Goal: Go to known website: Go to known website

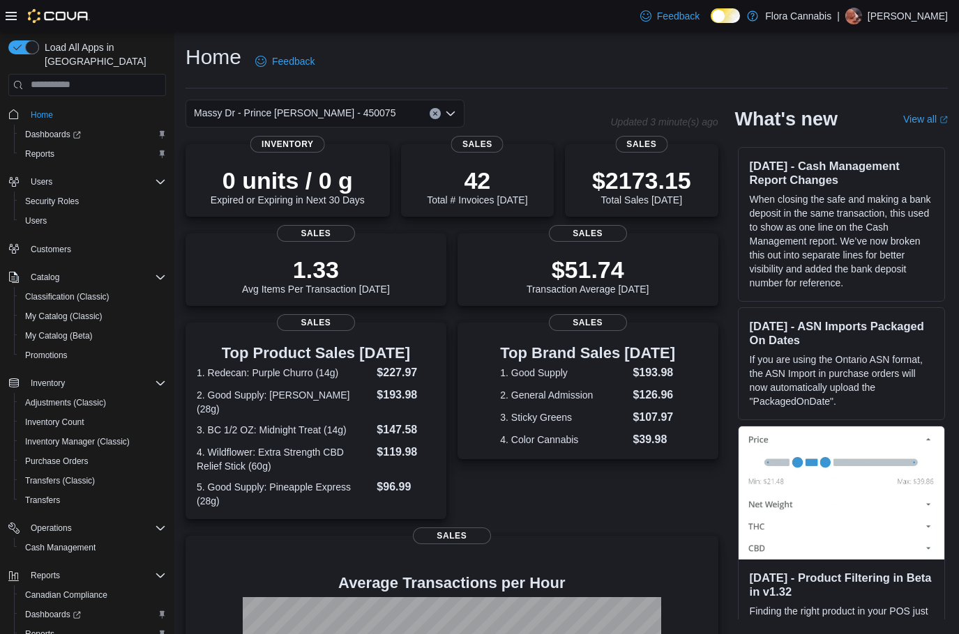
scroll to position [182, 0]
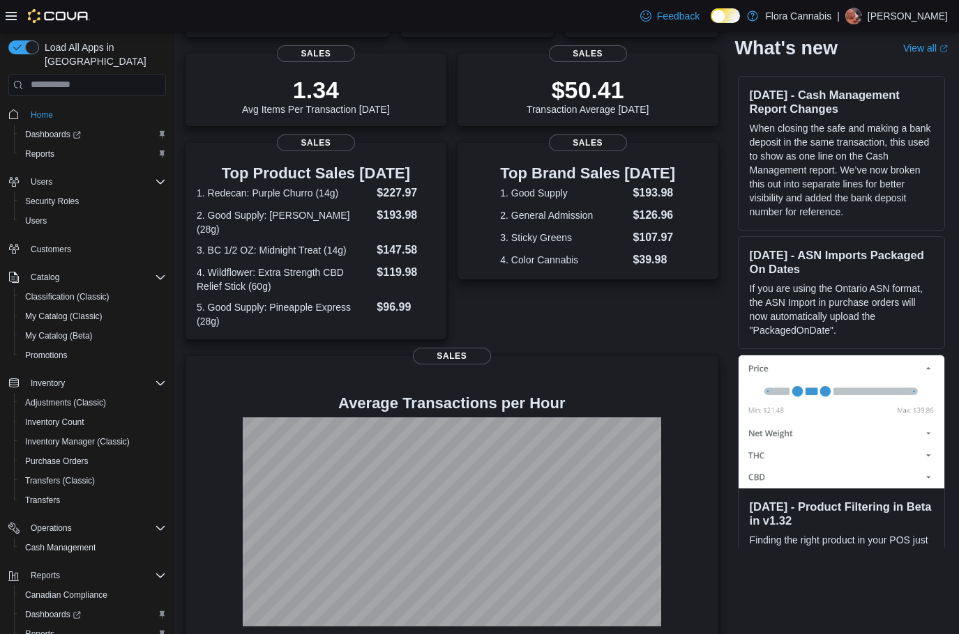
scroll to position [182, 0]
